Goal: Information Seeking & Learning: Learn about a topic

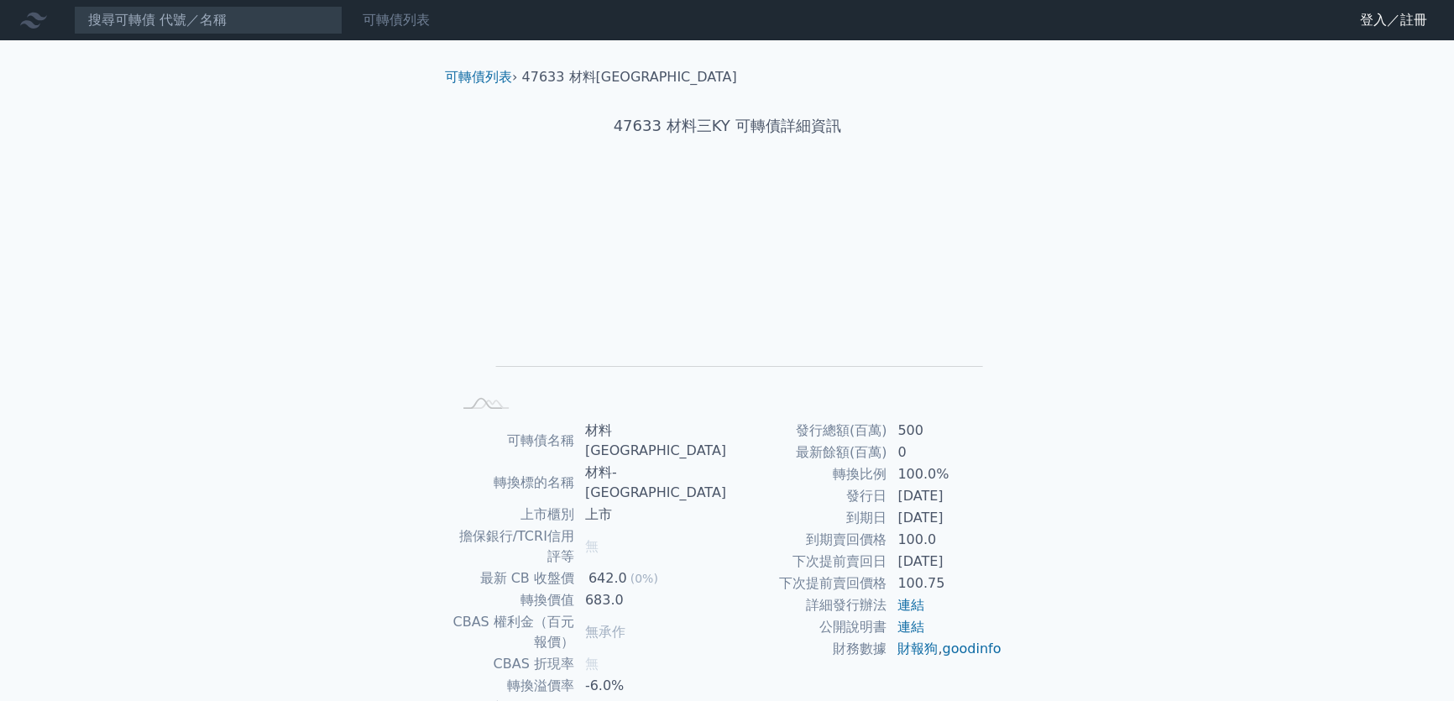
click at [399, 20] on link "可轉債列表" at bounding box center [396, 20] width 67 height 16
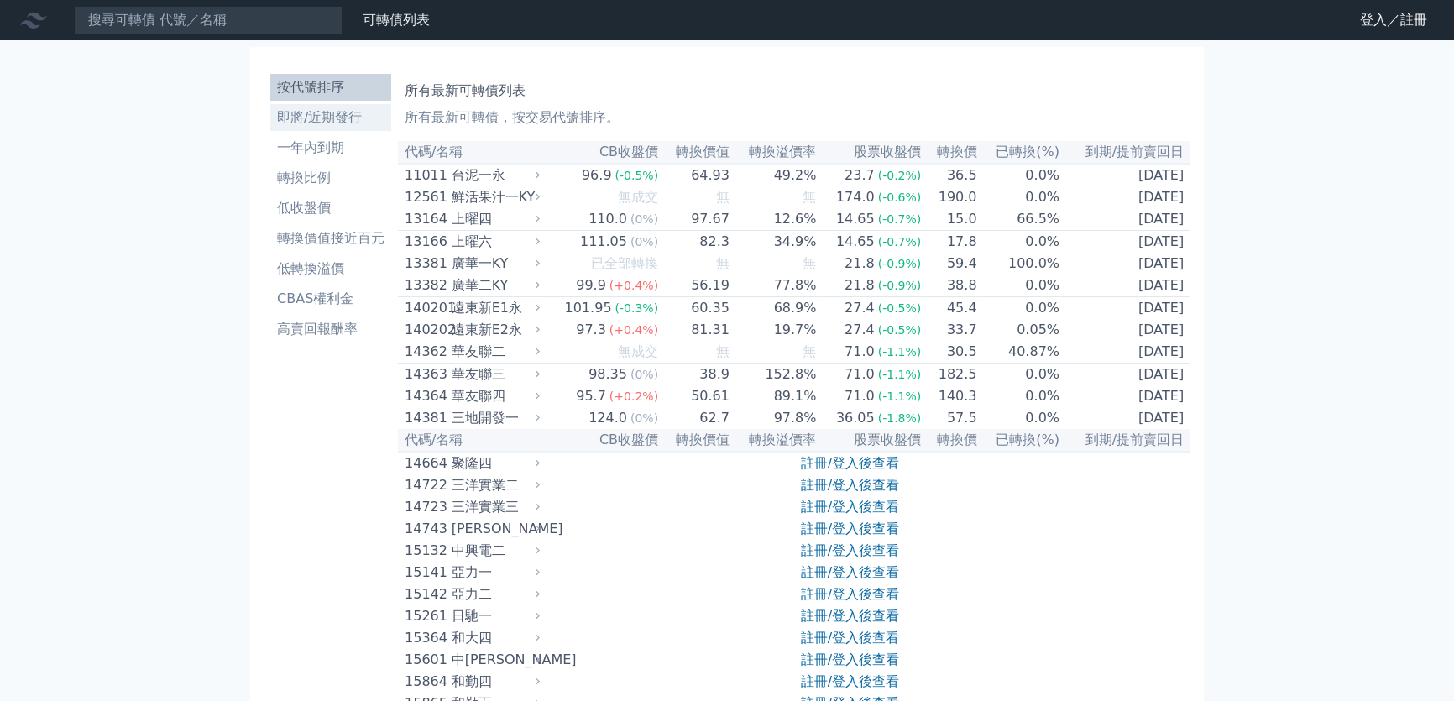
click at [333, 121] on li "即將/近期發行" at bounding box center [330, 117] width 121 height 20
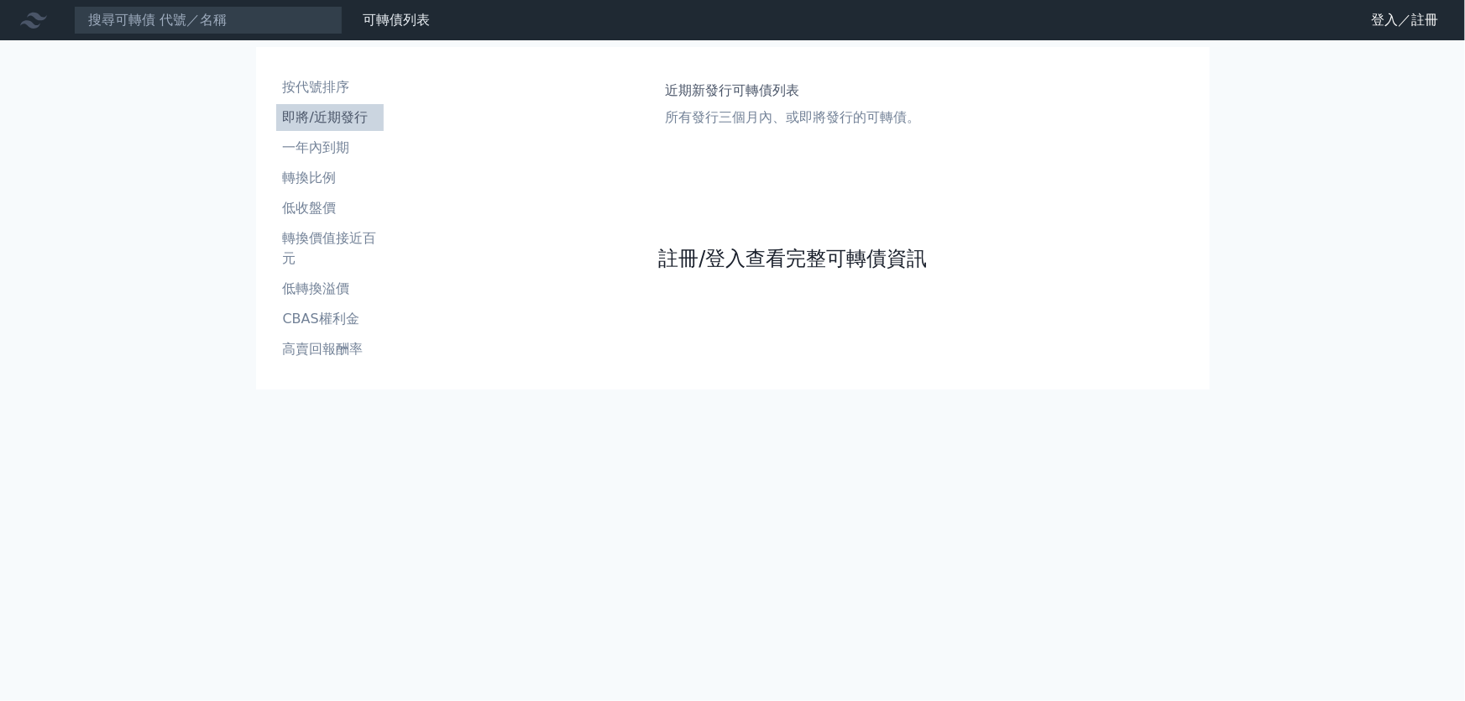
click at [719, 255] on link "註冊/登入查看完整可轉債資訊" at bounding box center [792, 258] width 269 height 27
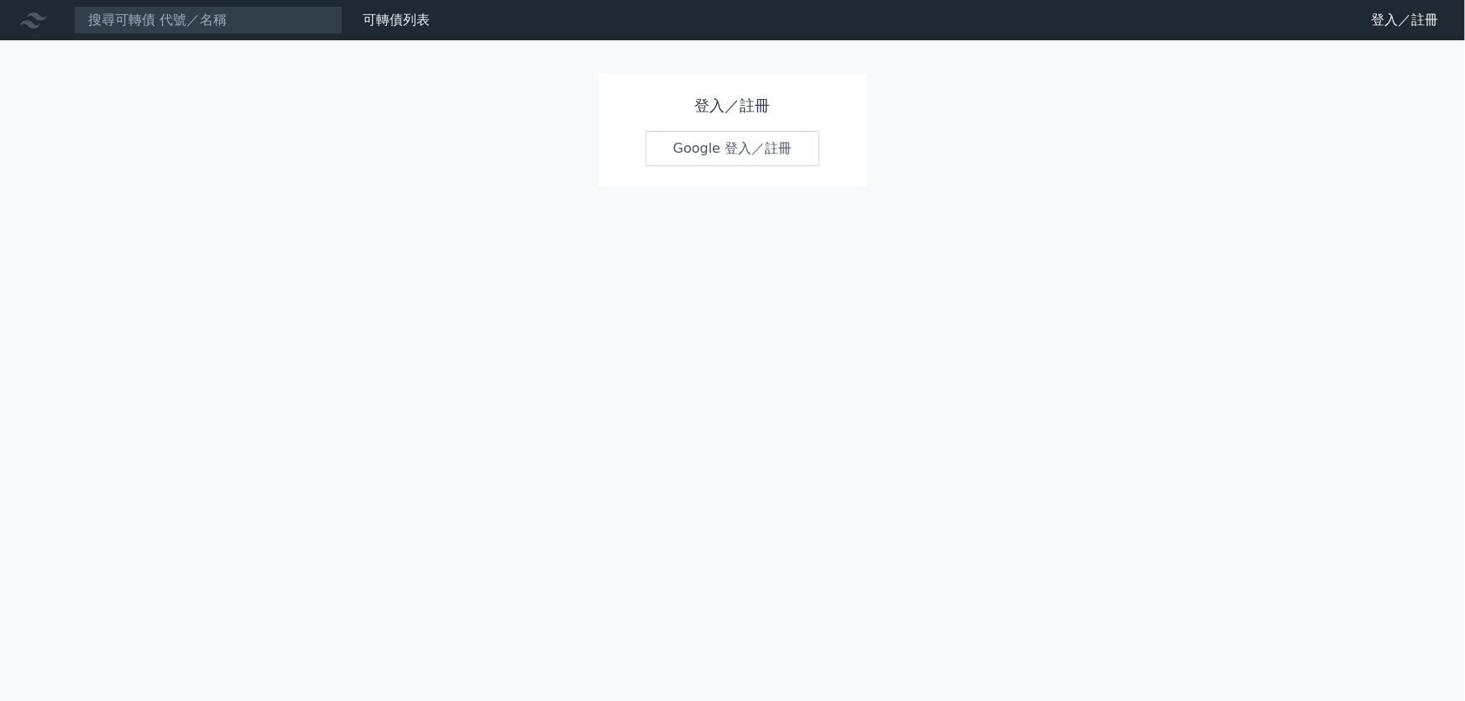
click at [719, 151] on link "Google 登入／註冊" at bounding box center [733, 148] width 175 height 35
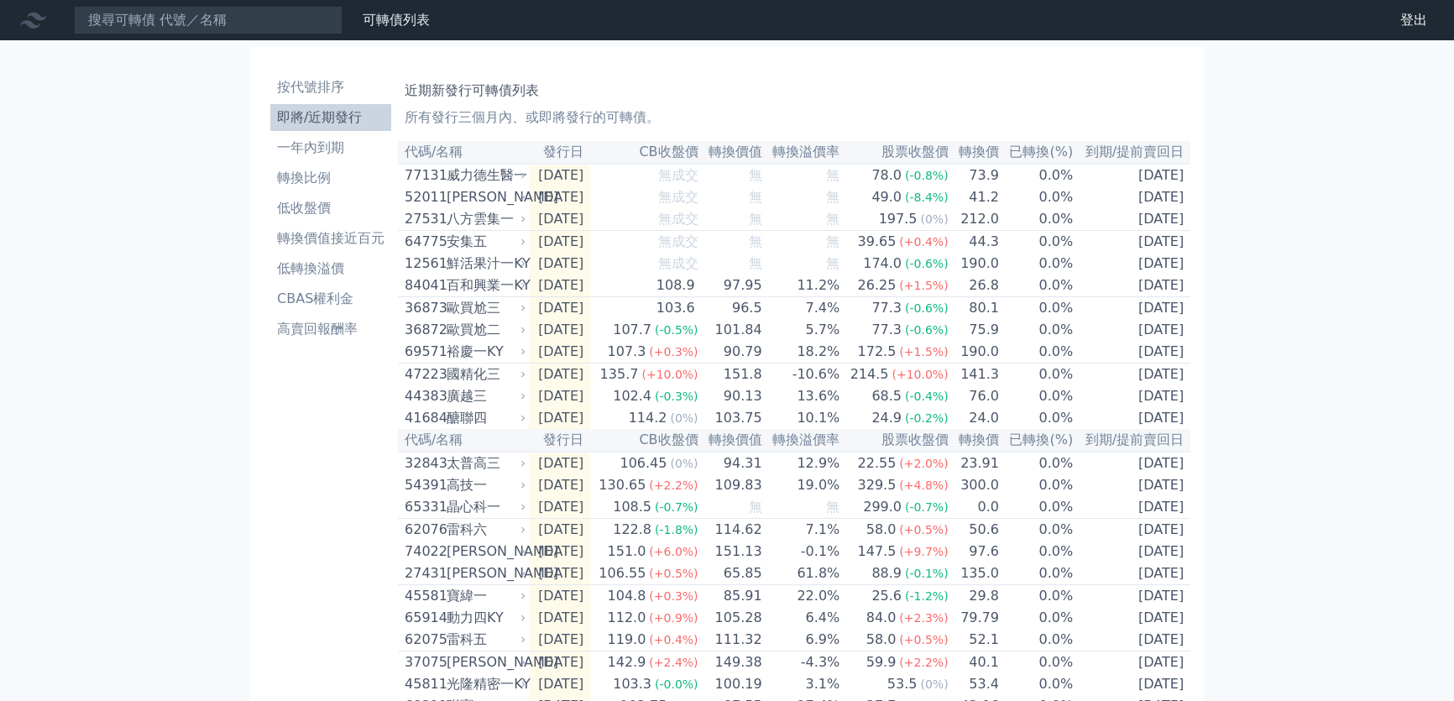
click at [197, 166] on div "可轉債列表 財務數據 可轉債列表 財務數據 登出 登出 按代號排序 即將/近期發行 一年內到期 轉換比例 低收盤價 轉換價值接近百元 低轉換溢價" at bounding box center [727, 549] width 1454 height 1099
click at [76, 224] on div "可轉債列表 財務數據 可轉債列表 財務數據 登出 登出 按代號排序 即將/近期發行 一年內到期 轉換比例 低收盤價 轉換價值接近百元 低轉換溢價" at bounding box center [727, 549] width 1454 height 1099
click at [504, 218] on div "八方雲集一" at bounding box center [485, 219] width 76 height 20
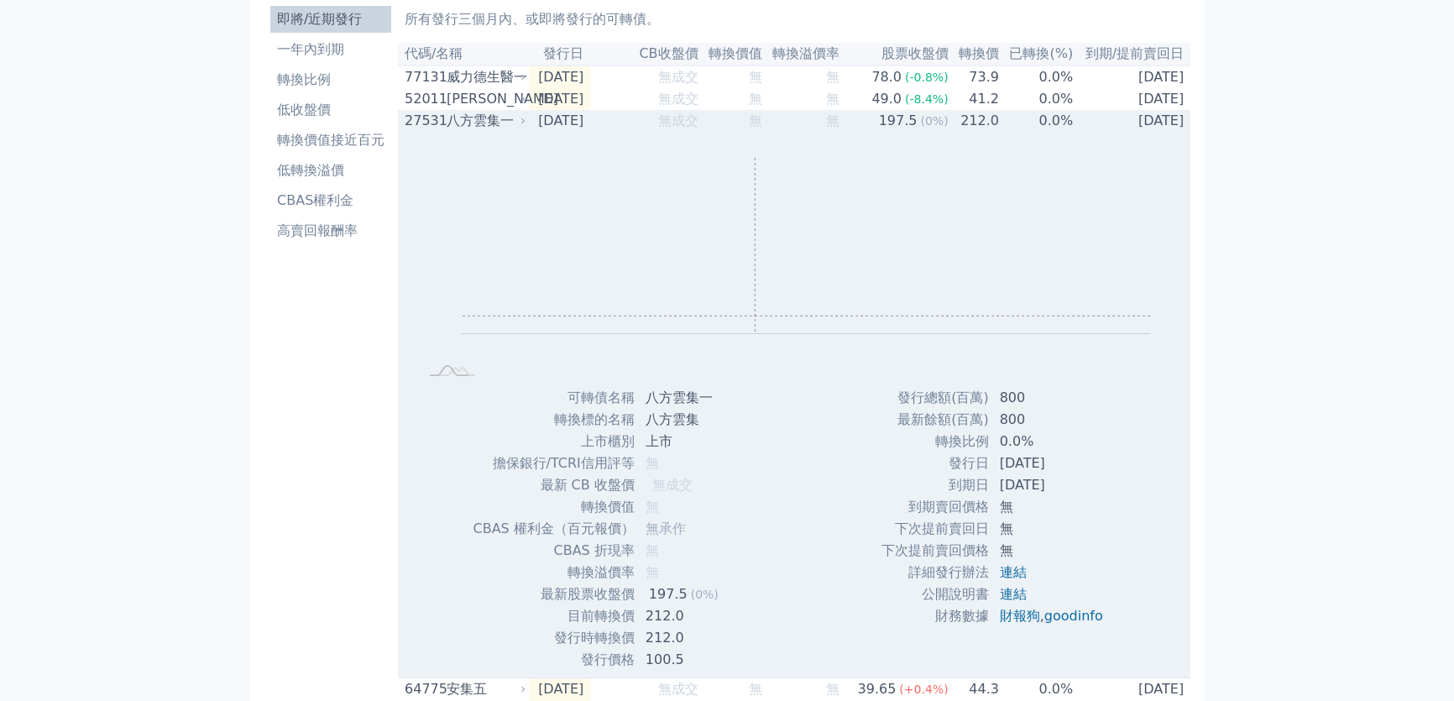
scroll to position [228, 0]
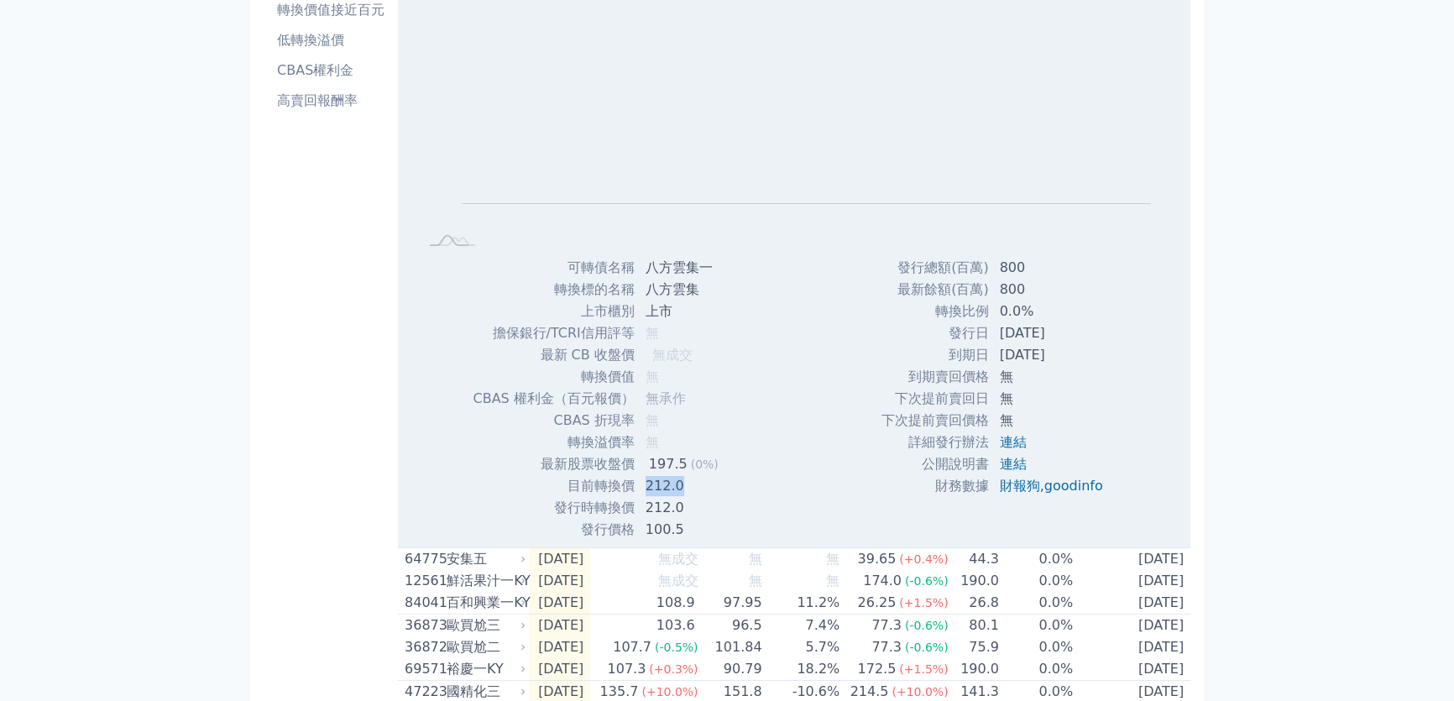
drag, startPoint x: 640, startPoint y: 489, endPoint x: 677, endPoint y: 494, distance: 38.2
click at [677, 494] on td "212.0" at bounding box center [683, 486] width 97 height 22
drag, startPoint x: 646, startPoint y: 470, endPoint x: 719, endPoint y: 470, distance: 73.0
click at [719, 470] on td "197.5 (0%)" at bounding box center [683, 464] width 97 height 22
click at [722, 466] on td "197.5 (0%)" at bounding box center [683, 464] width 97 height 22
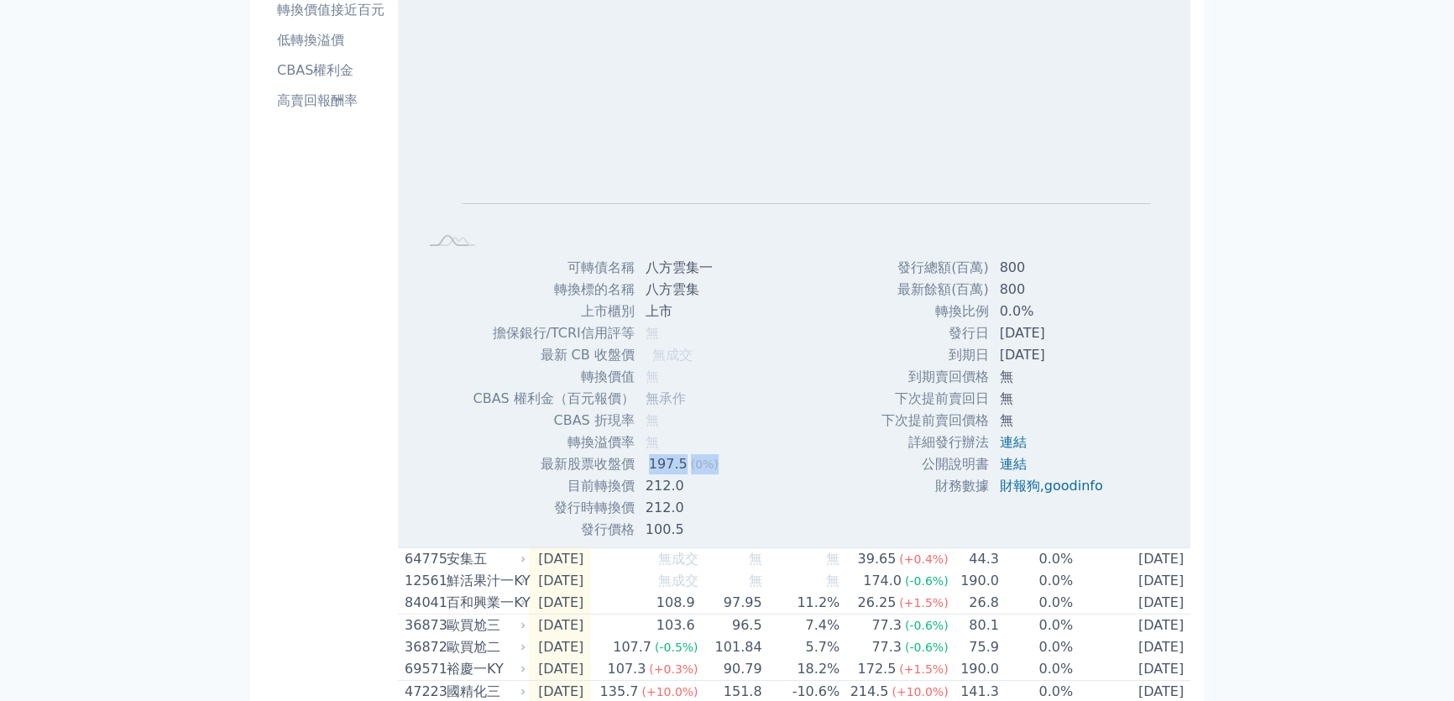
drag, startPoint x: 720, startPoint y: 469, endPoint x: 646, endPoint y: 464, distance: 74.9
click at [646, 464] on td "197.5 (0%)" at bounding box center [683, 464] width 97 height 22
click at [465, 454] on div "可轉債名稱 八方雲集一 轉換標的名稱 八方雲集 上市櫃別 上市 擔保銀行/TCRI信用評等 無 最新 CB 收盤價 無成交 轉換價值" at bounding box center [602, 399] width 300 height 284
drag, startPoint x: 646, startPoint y: 472, endPoint x: 714, endPoint y: 475, distance: 68.1
click at [714, 475] on td "197.5 (0%)" at bounding box center [683, 464] width 97 height 22
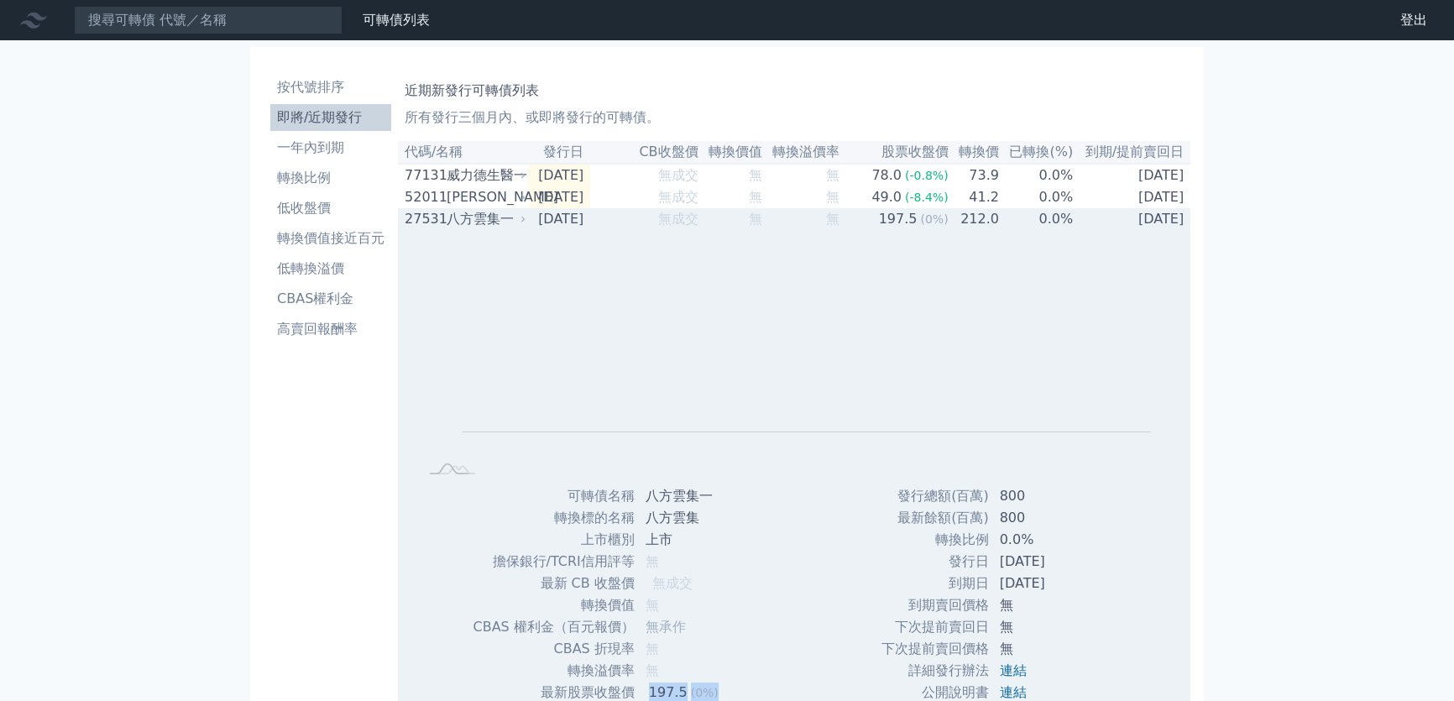
scroll to position [152, 0]
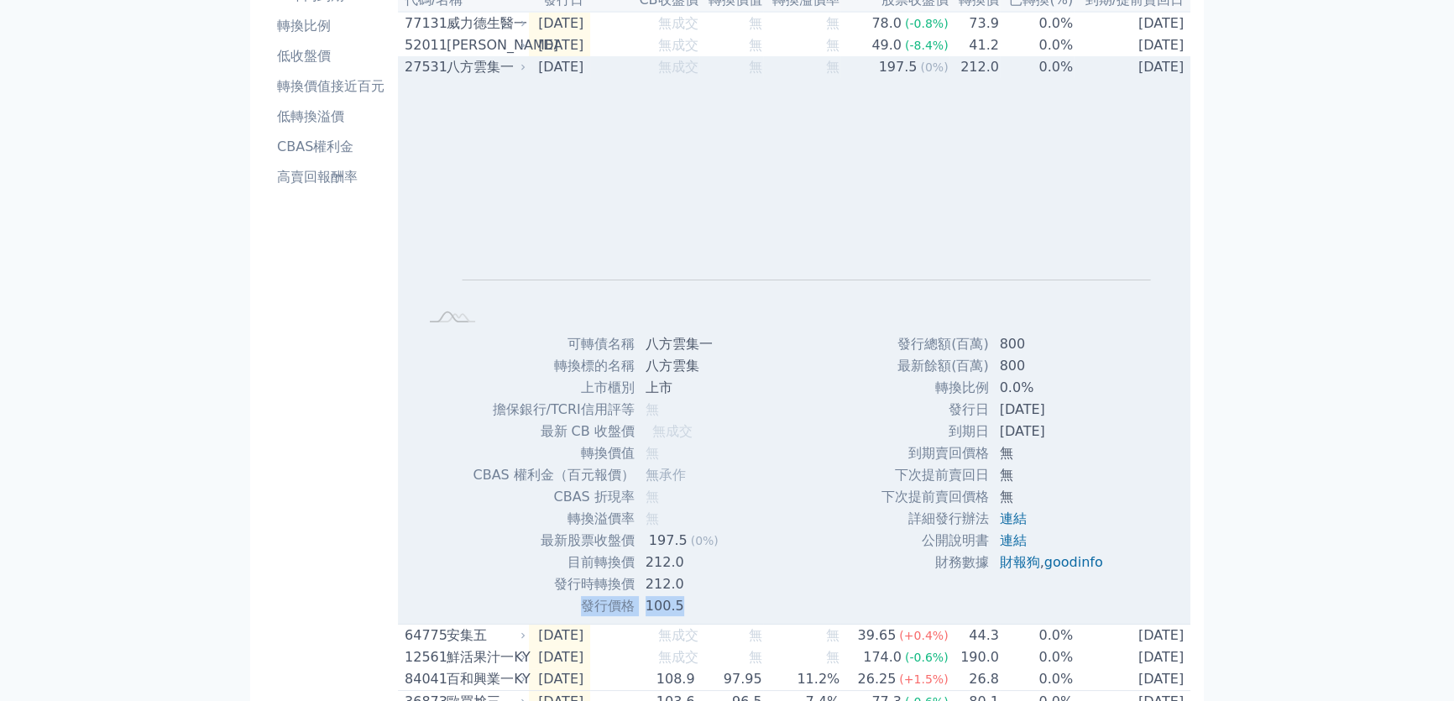
drag, startPoint x: 578, startPoint y: 606, endPoint x: 679, endPoint y: 609, distance: 100.8
click at [679, 609] on tr "發行價格 100.5" at bounding box center [601, 606] width 259 height 22
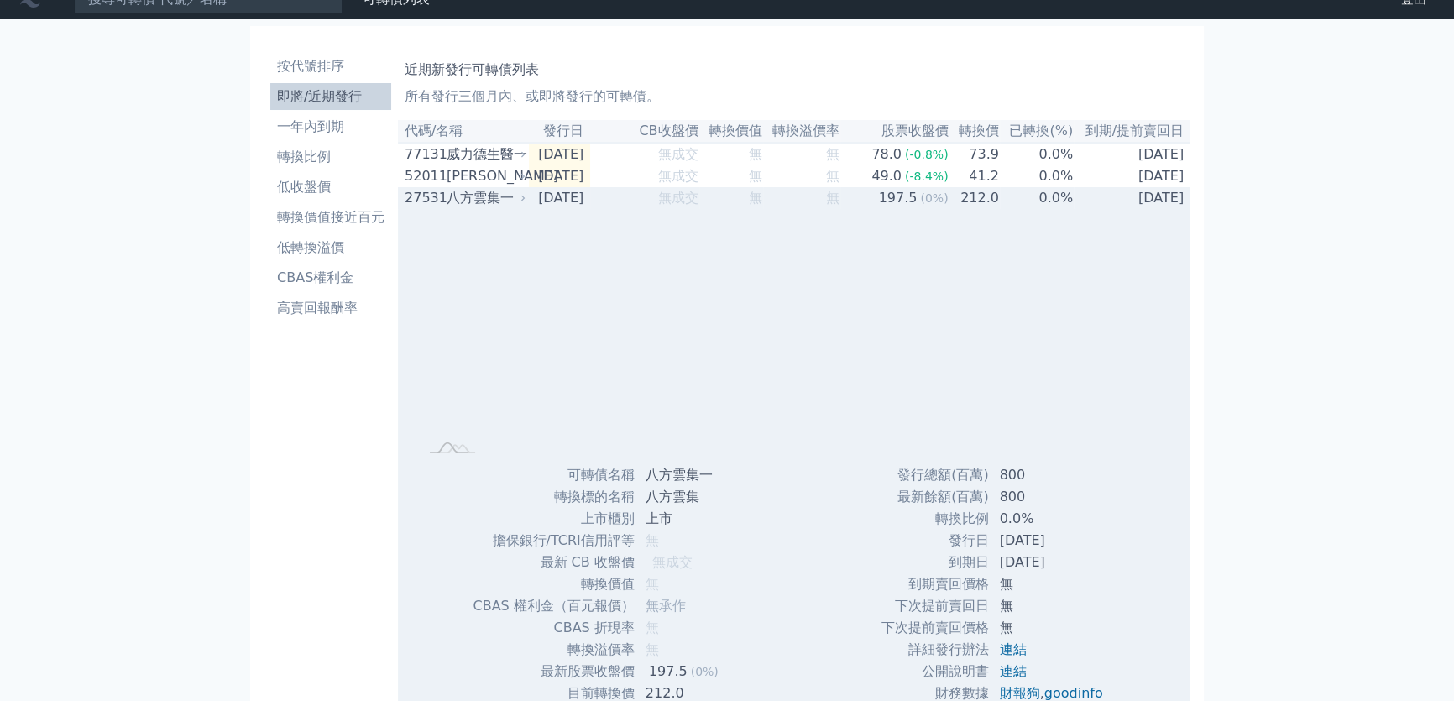
scroll to position [0, 0]
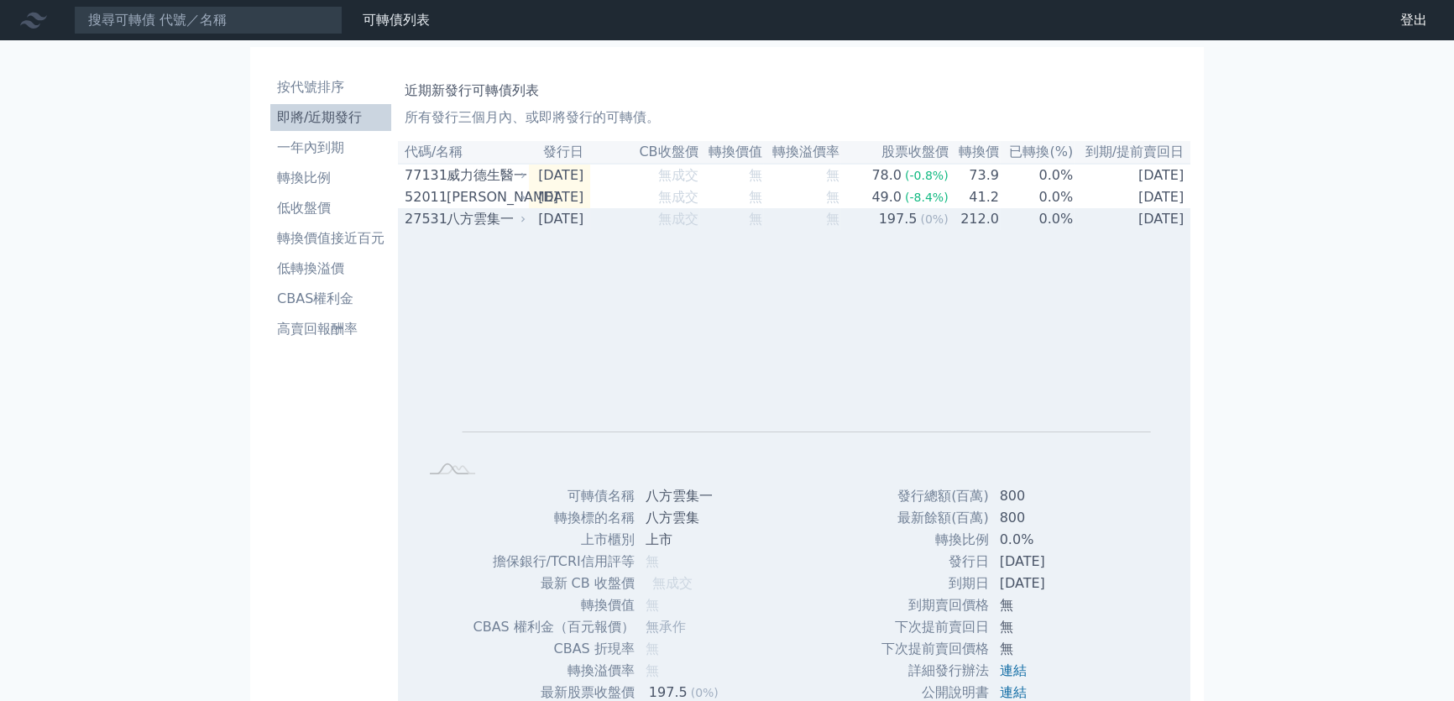
click at [571, 224] on td "[DATE]" at bounding box center [559, 219] width 61 height 22
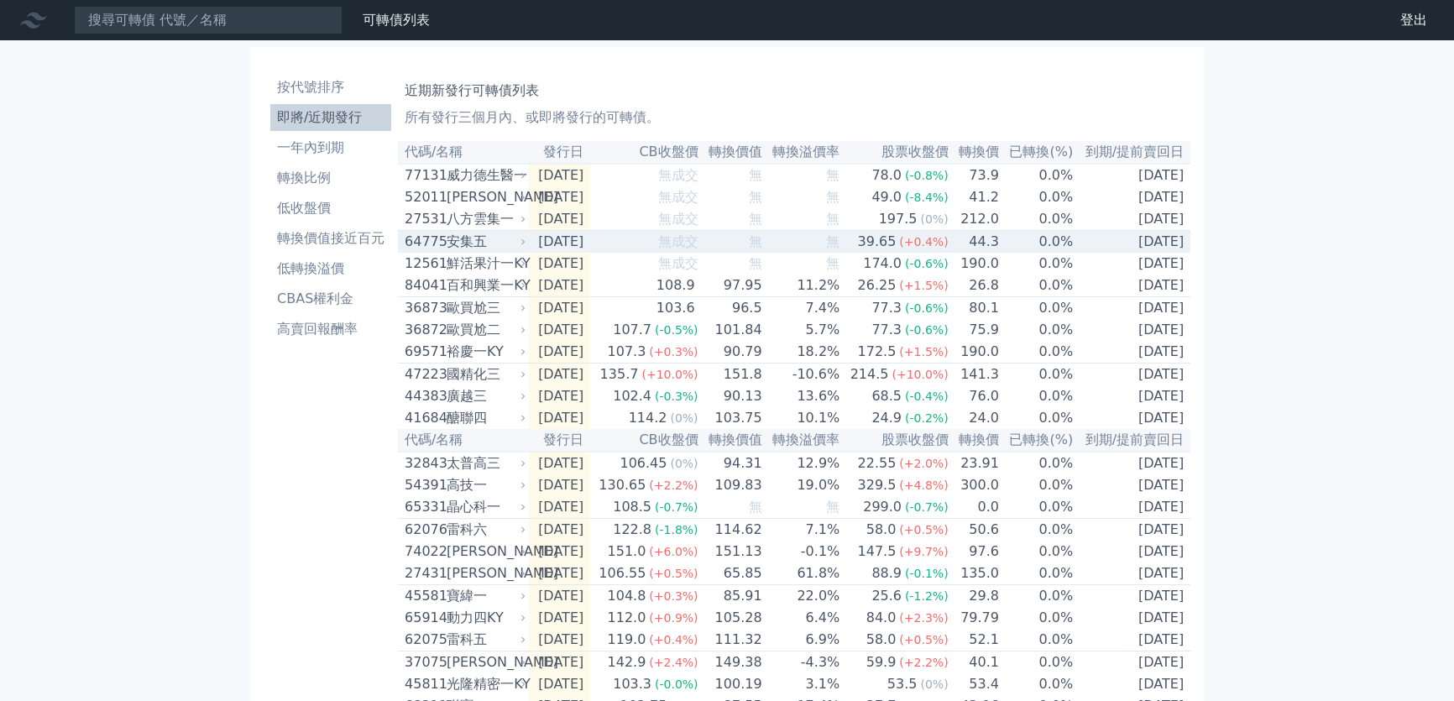
click at [509, 246] on div "安集五" at bounding box center [485, 242] width 76 height 20
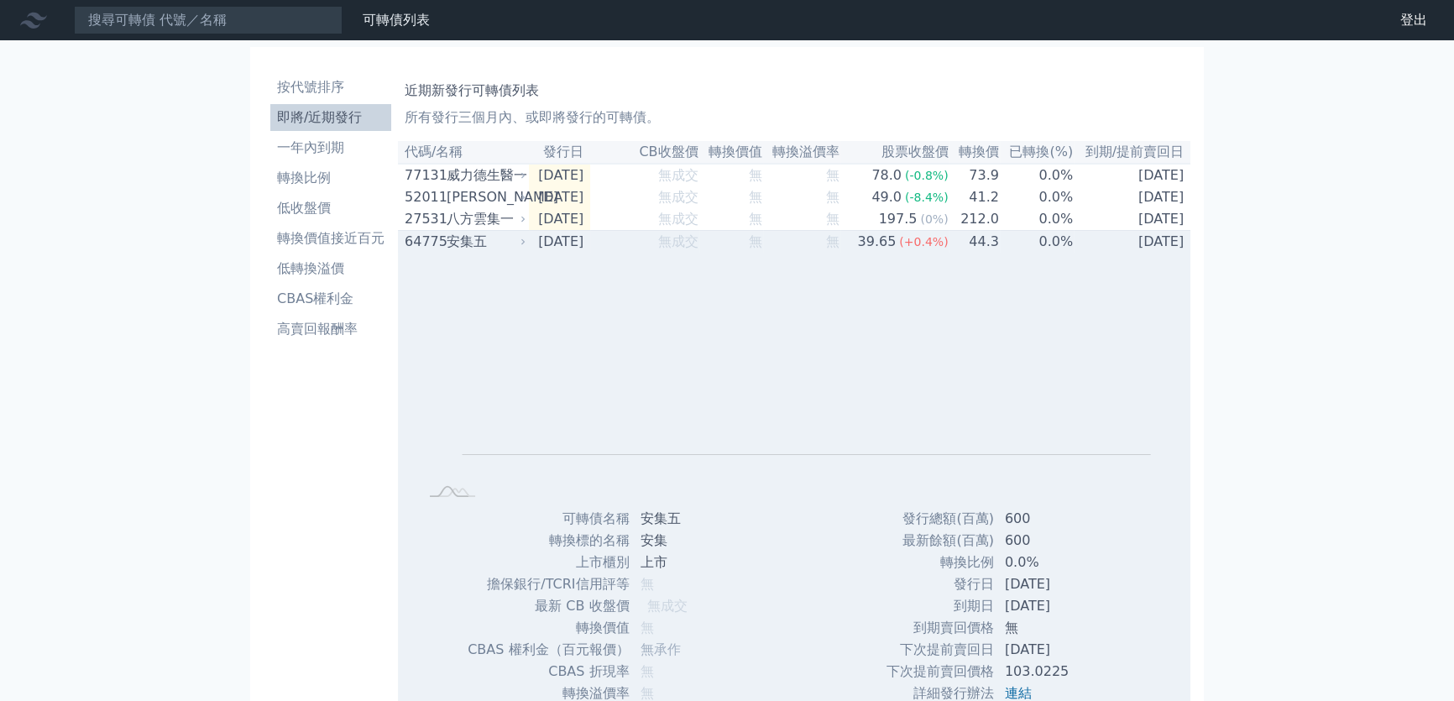
click at [477, 248] on div "安集五" at bounding box center [485, 242] width 76 height 20
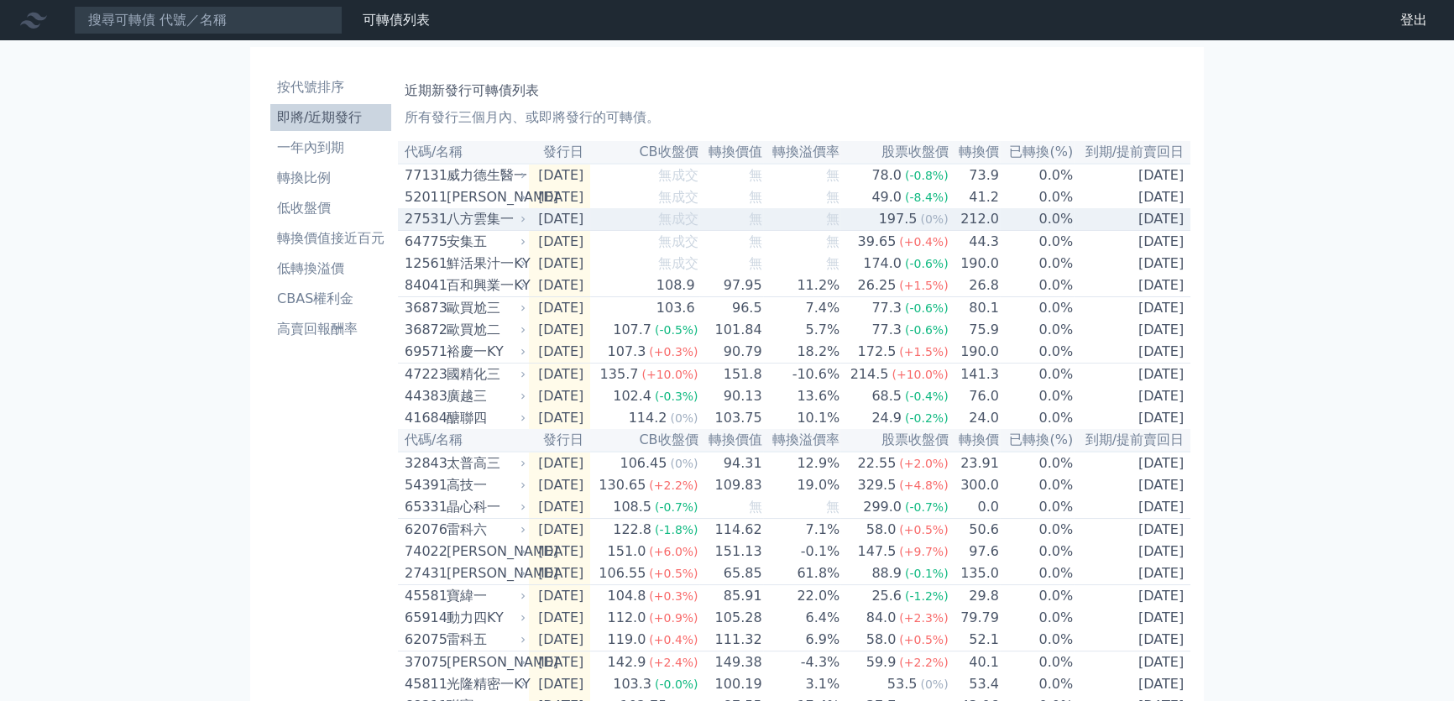
click at [500, 223] on div "八方雲集一" at bounding box center [485, 219] width 76 height 20
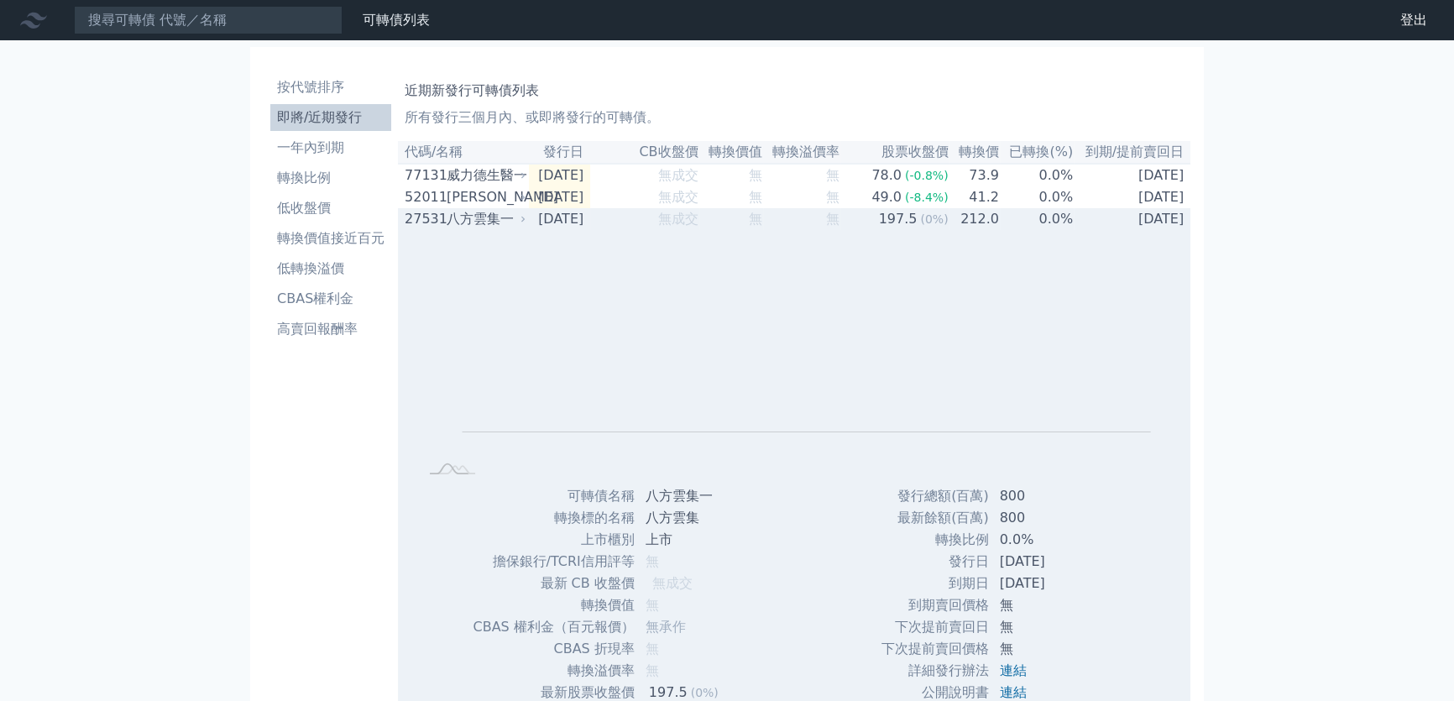
click at [492, 222] on div "八方雲集一" at bounding box center [485, 219] width 76 height 20
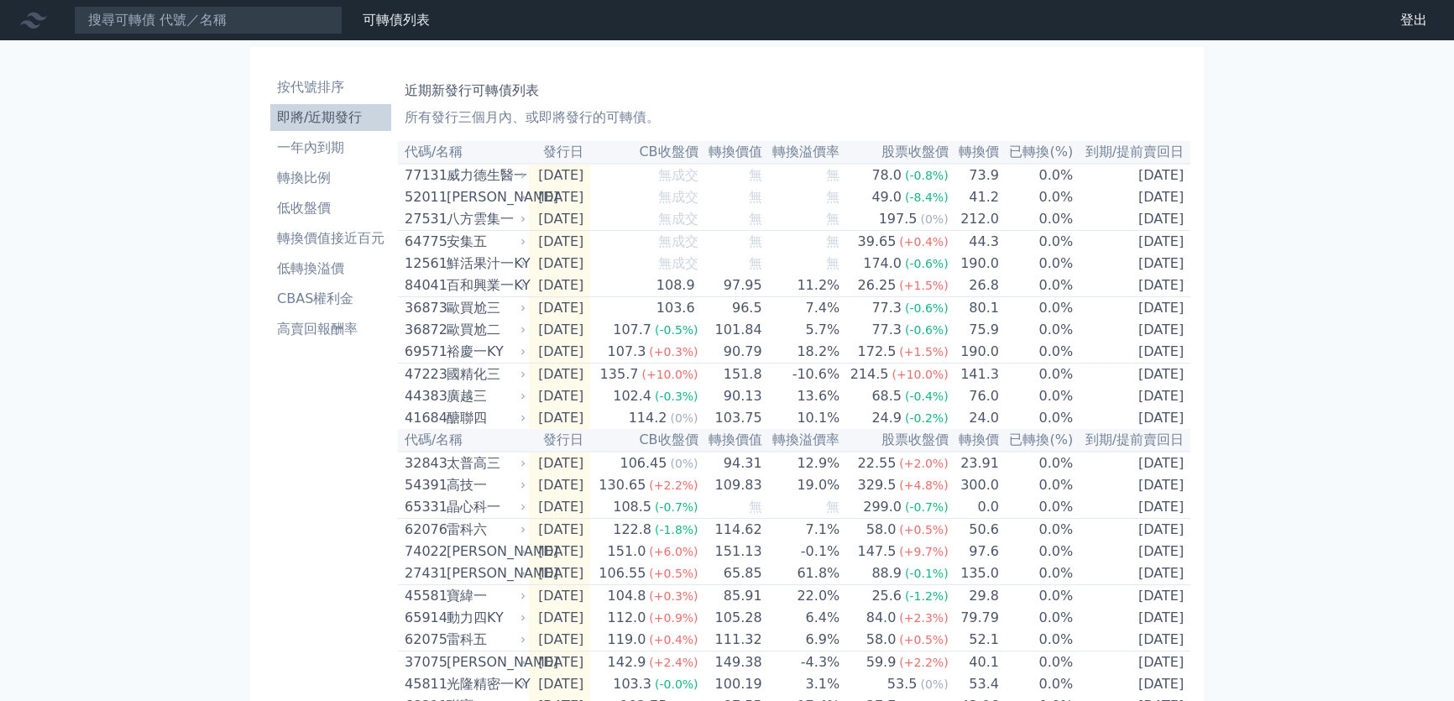
click at [208, 393] on div "可轉債列表 財務數據 可轉債列表 財務數據 登出 登出 按代號排序 即將/近期發行 一年內到期 轉換比例 低收盤價 轉換價值接近百元 低轉換溢價" at bounding box center [727, 549] width 1454 height 1099
